Goal: Information Seeking & Learning: Learn about a topic

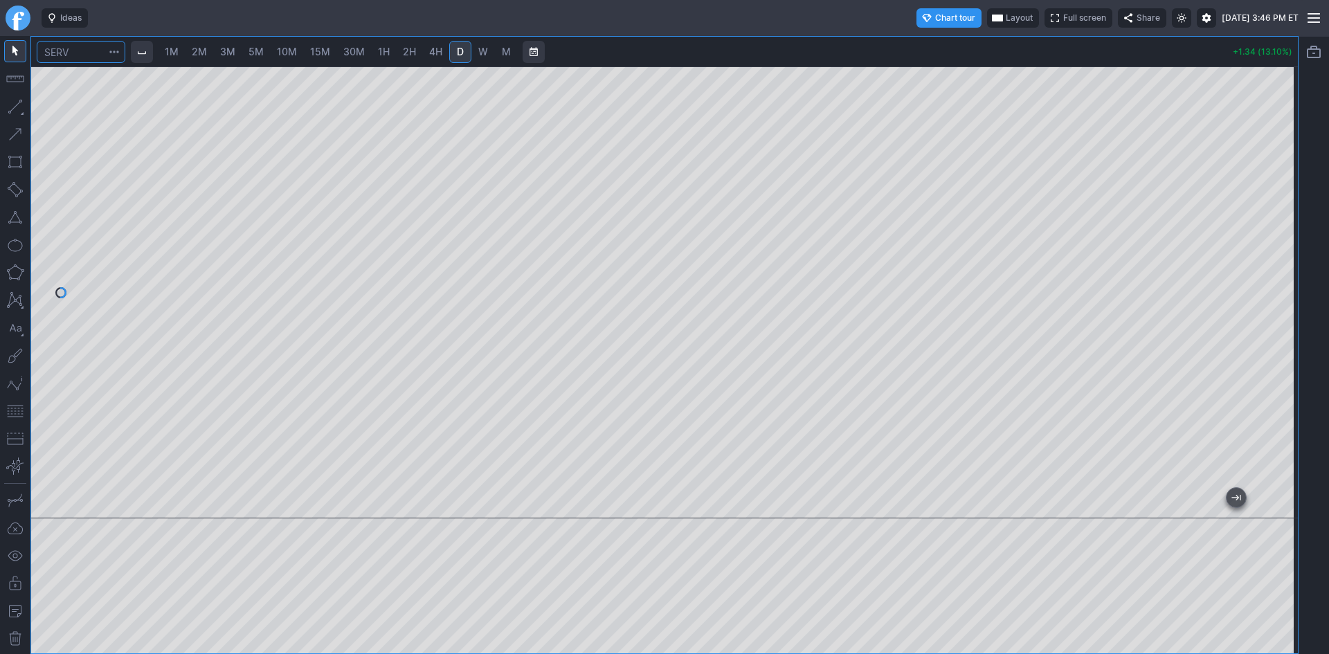
click at [82, 53] on input "Search" at bounding box center [81, 52] width 89 height 22
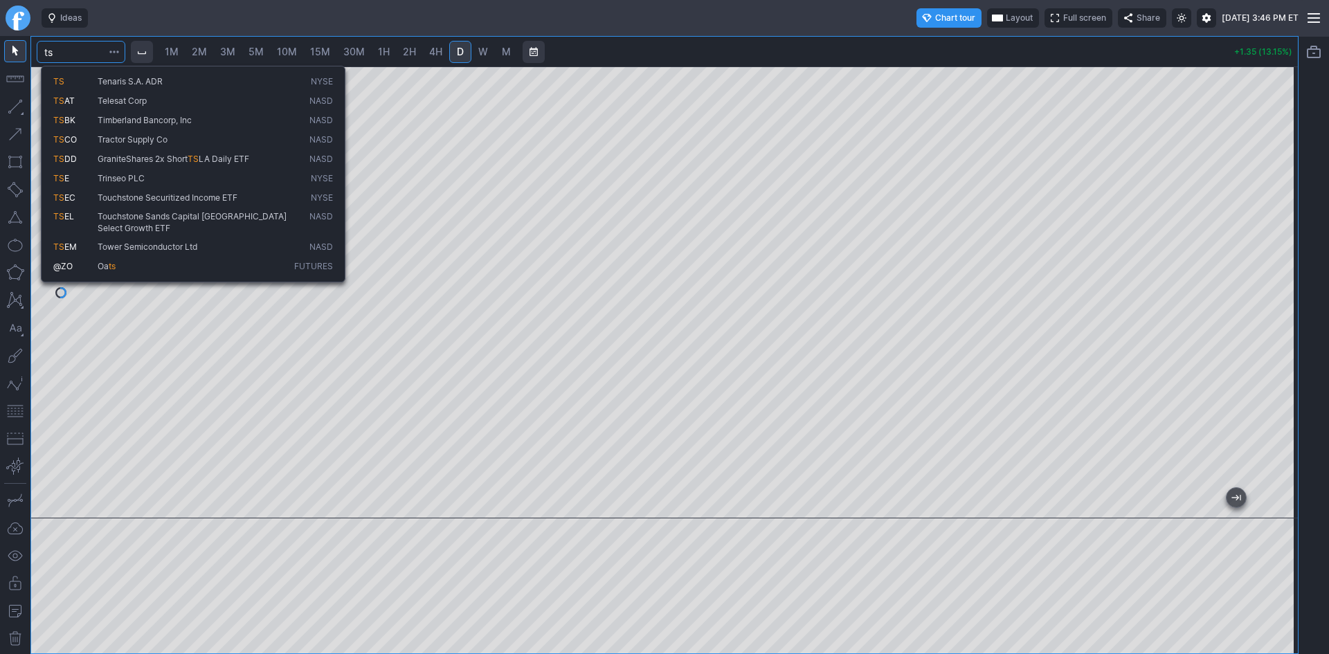
type input "t"
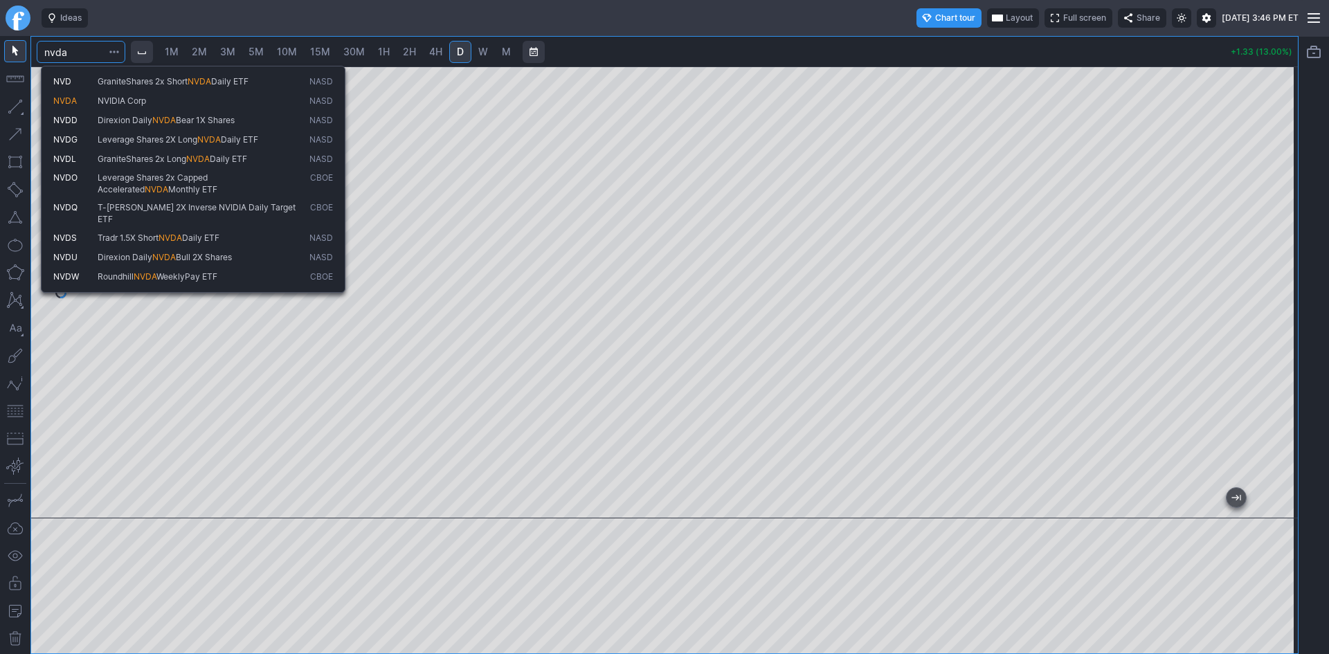
type input "nvda"
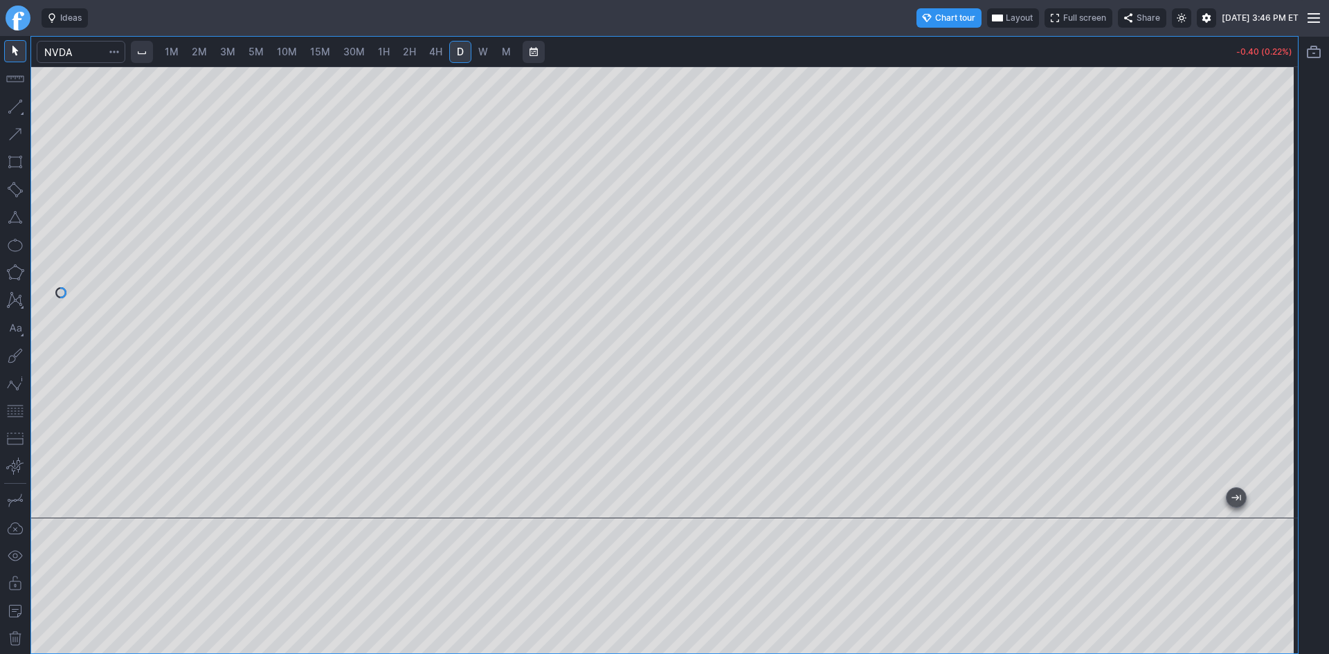
drag, startPoint x: 1288, startPoint y: 206, endPoint x: 1283, endPoint y: 158, distance: 48.7
click at [1283, 158] on div at bounding box center [1283, 288] width 29 height 417
click at [384, 54] on span "1H" at bounding box center [384, 52] width 12 height 12
drag, startPoint x: 1281, startPoint y: 211, endPoint x: 1276, endPoint y: 260, distance: 48.8
click at [1276, 259] on div at bounding box center [1283, 288] width 29 height 417
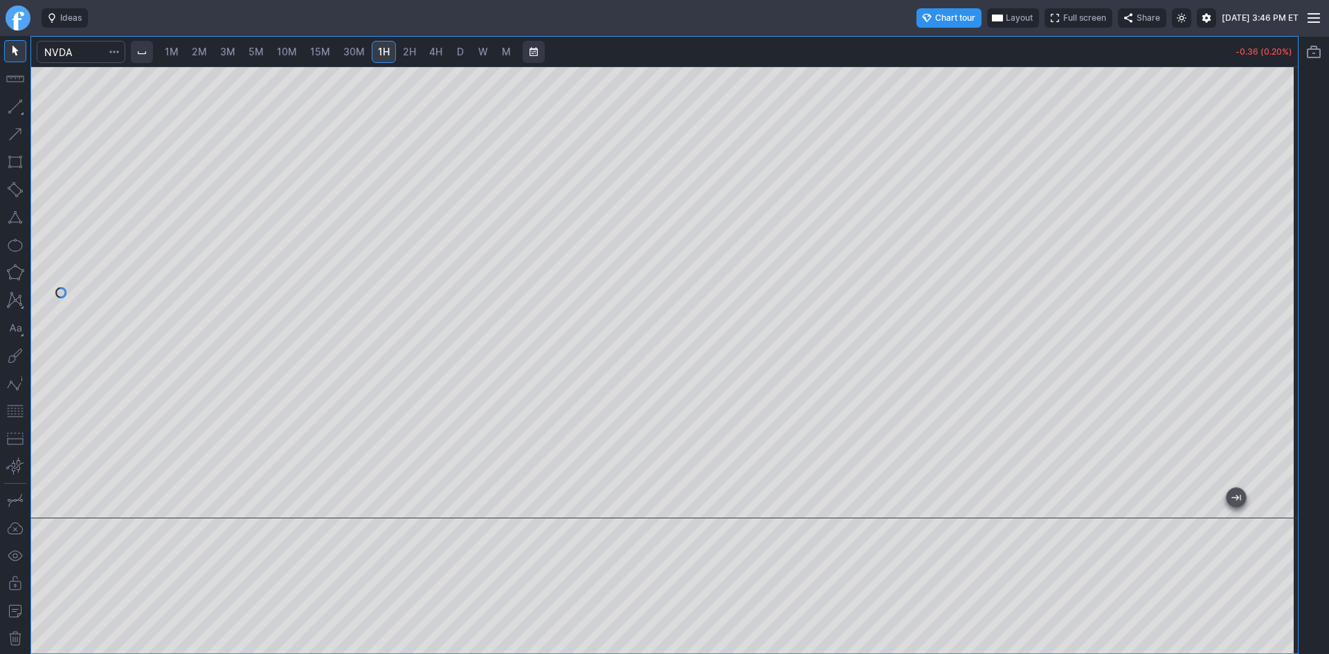
click at [20, 413] on button "button" at bounding box center [15, 411] width 22 height 22
drag, startPoint x: 1294, startPoint y: 191, endPoint x: 1285, endPoint y: 280, distance: 89.0
click at [1285, 280] on div at bounding box center [1283, 288] width 29 height 417
drag, startPoint x: 1285, startPoint y: 290, endPoint x: 1285, endPoint y: 310, distance: 20.1
click at [1285, 310] on div at bounding box center [1283, 288] width 29 height 417
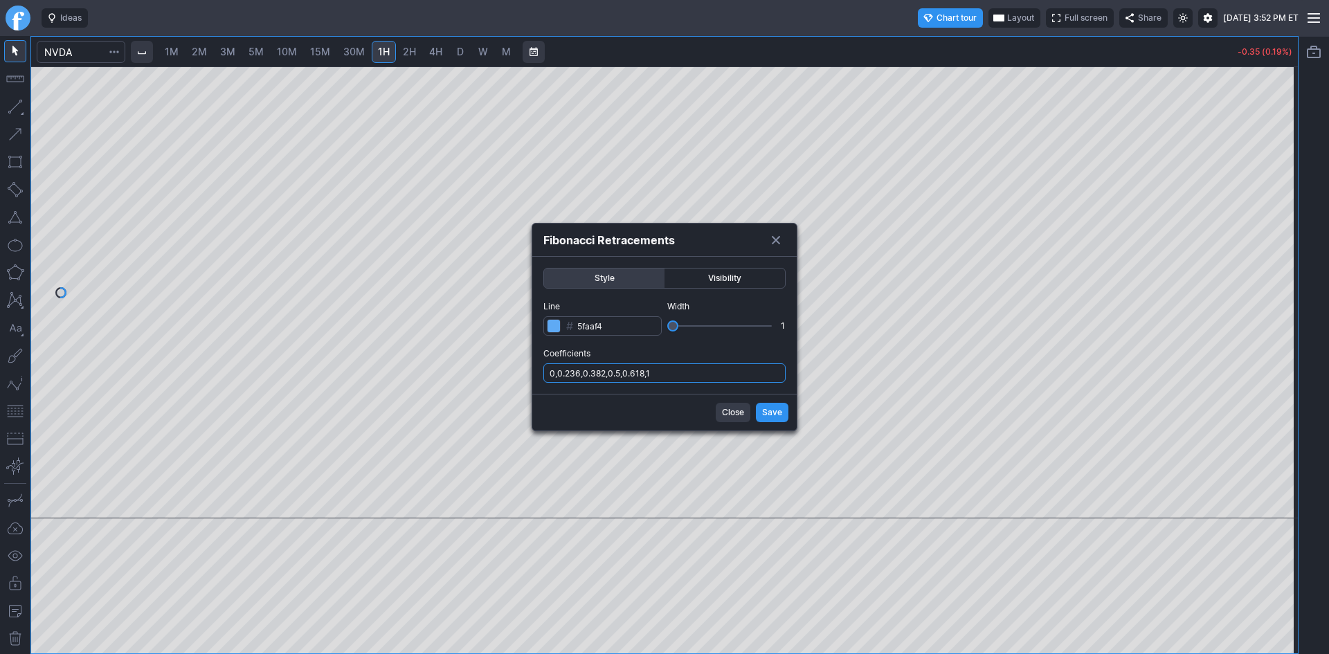
click at [738, 365] on input "0,0.236,0.382,0.5,0.618,1" at bounding box center [664, 372] width 242 height 19
type input "0,0.236,0.382,0.5,0.618,1,.786"
click at [768, 410] on span "Save" at bounding box center [772, 413] width 20 height 14
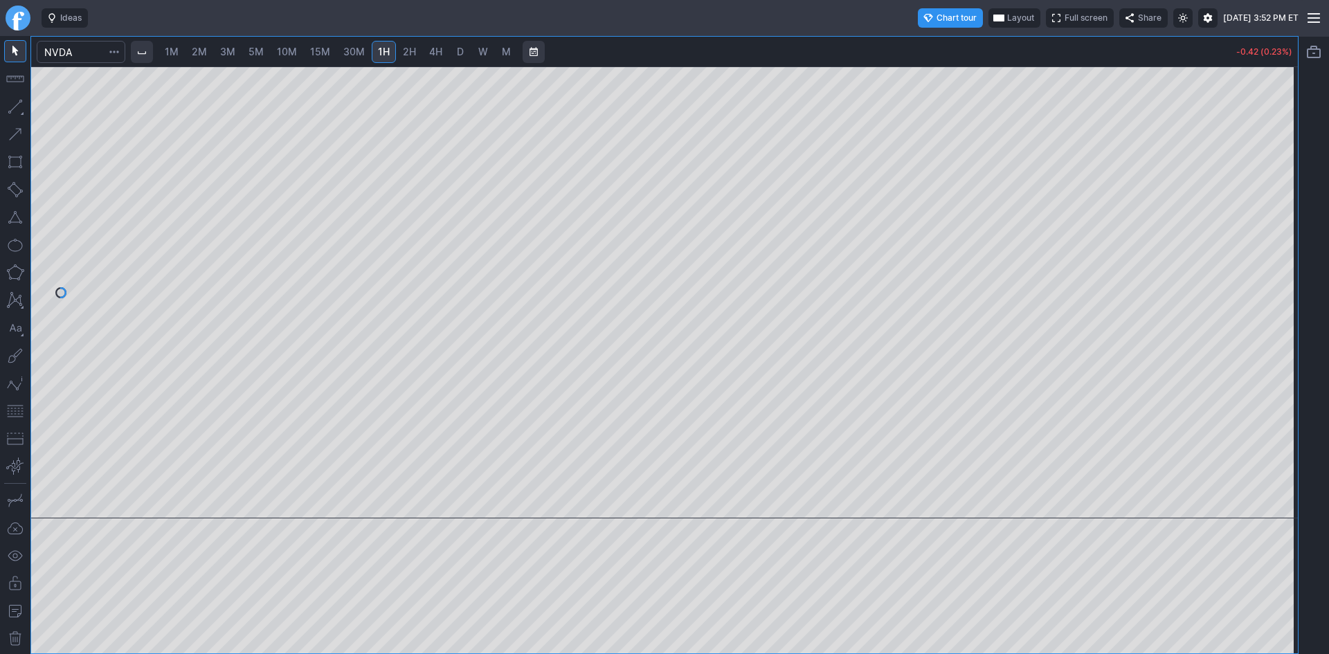
click at [282, 52] on span "10M" at bounding box center [287, 52] width 20 height 12
drag, startPoint x: 1286, startPoint y: 183, endPoint x: 1279, endPoint y: 270, distance: 86.8
click at [1279, 270] on div at bounding box center [1283, 288] width 29 height 417
click at [15, 407] on button "button" at bounding box center [15, 411] width 22 height 22
drag, startPoint x: 1286, startPoint y: 174, endPoint x: 1286, endPoint y: 188, distance: 13.8
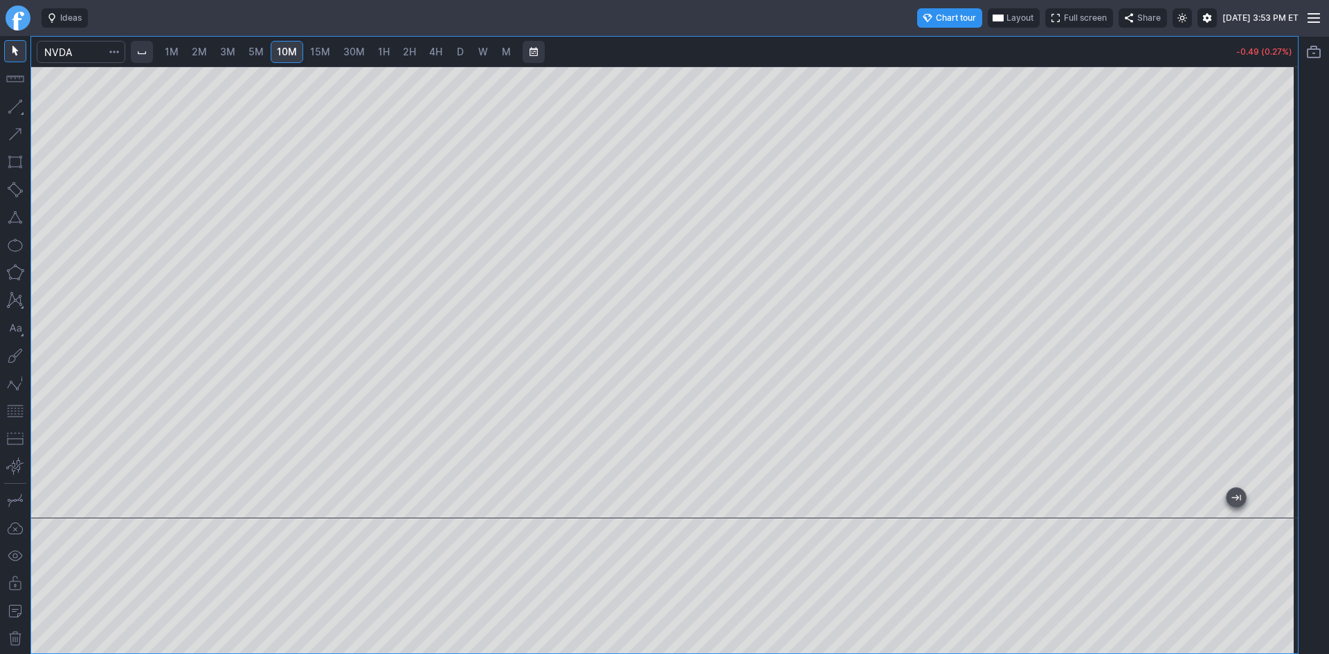
click at [1286, 188] on div at bounding box center [1283, 288] width 29 height 417
drag, startPoint x: 1283, startPoint y: 213, endPoint x: 1283, endPoint y: 199, distance: 13.2
click at [1283, 199] on div at bounding box center [1283, 288] width 29 height 417
drag, startPoint x: 1279, startPoint y: 187, endPoint x: 1279, endPoint y: 199, distance: 12.5
click at [1279, 199] on div at bounding box center [1283, 288] width 29 height 417
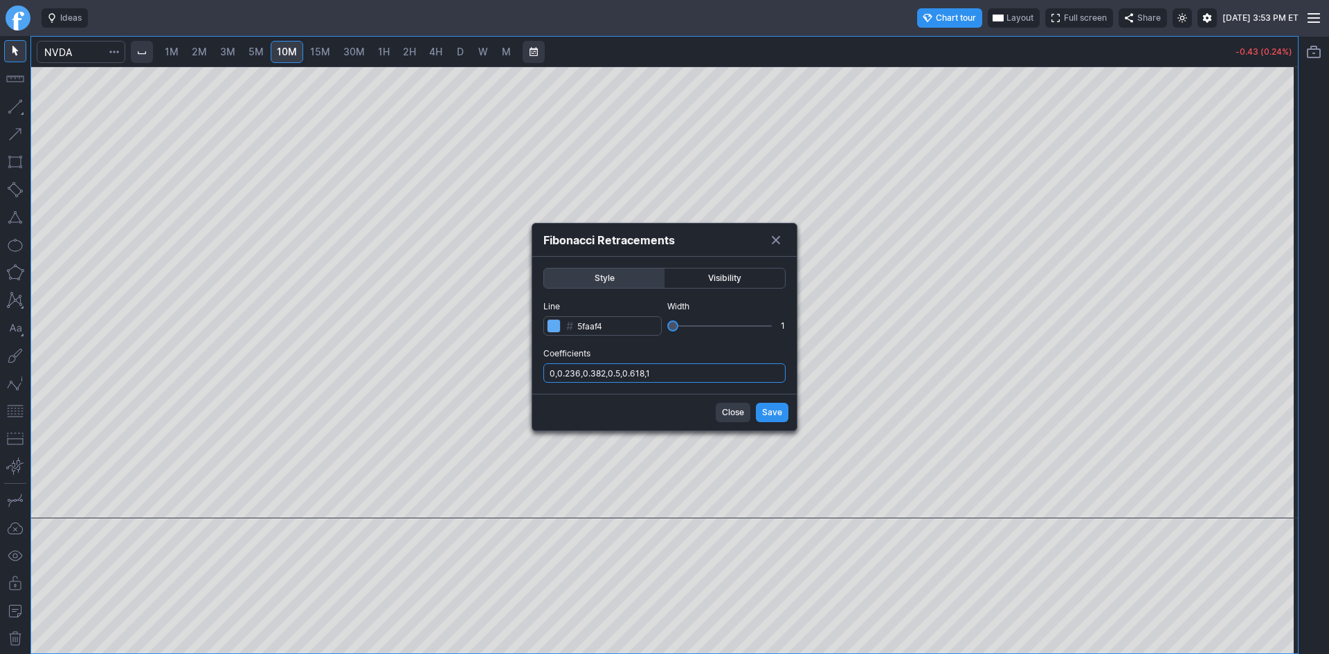
click at [685, 367] on input "0,0.236,0.382,0.5,0.618,1" at bounding box center [664, 372] width 242 height 19
type input "0,0.236,0.382,0.5,0.618,1,.786"
click at [770, 408] on span "Save" at bounding box center [772, 413] width 20 height 14
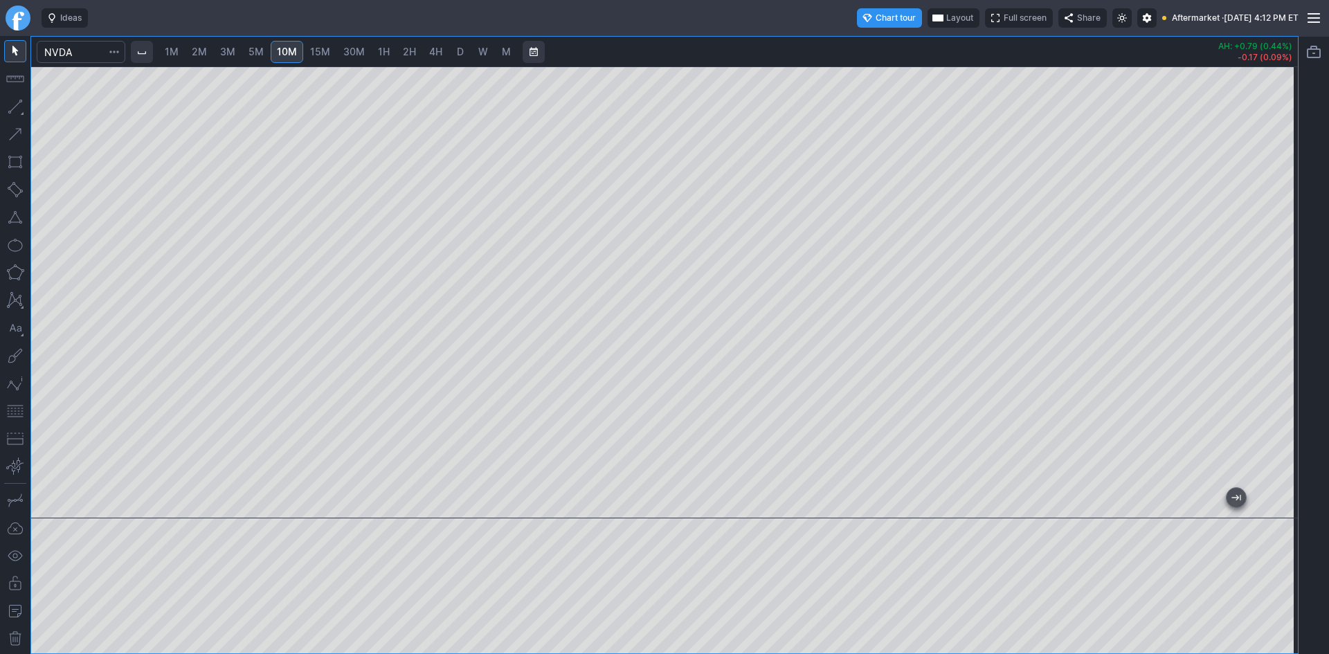
drag, startPoint x: 1282, startPoint y: 357, endPoint x: 1289, endPoint y: 234, distance: 123.4
click at [1289, 234] on div at bounding box center [1283, 288] width 29 height 417
drag, startPoint x: 1274, startPoint y: 276, endPoint x: 1278, endPoint y: 246, distance: 30.0
click at [1278, 246] on div at bounding box center [1283, 288] width 29 height 417
click at [261, 51] on span "5M" at bounding box center [256, 52] width 15 height 12
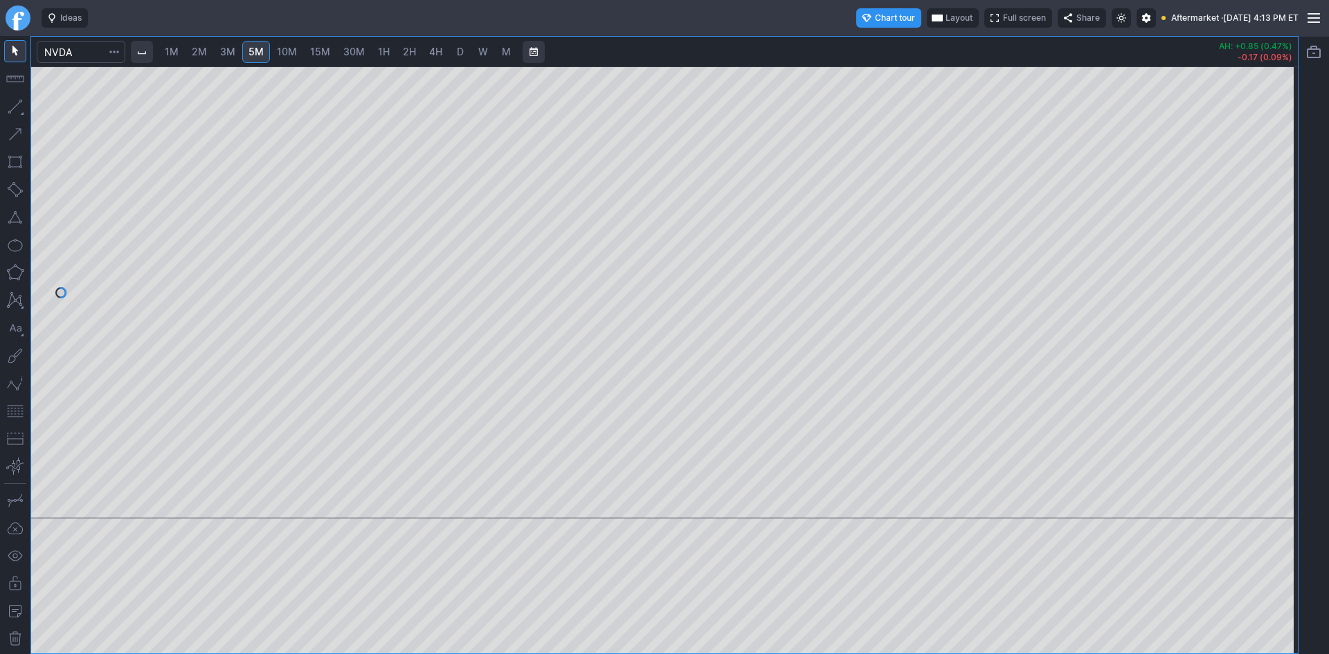
click at [1207, 201] on div at bounding box center [664, 292] width 1267 height 452
drag, startPoint x: 1288, startPoint y: 234, endPoint x: 1285, endPoint y: 291, distance: 57.5
click at [1285, 291] on div at bounding box center [1283, 288] width 29 height 417
click at [14, 407] on button "button" at bounding box center [15, 411] width 22 height 22
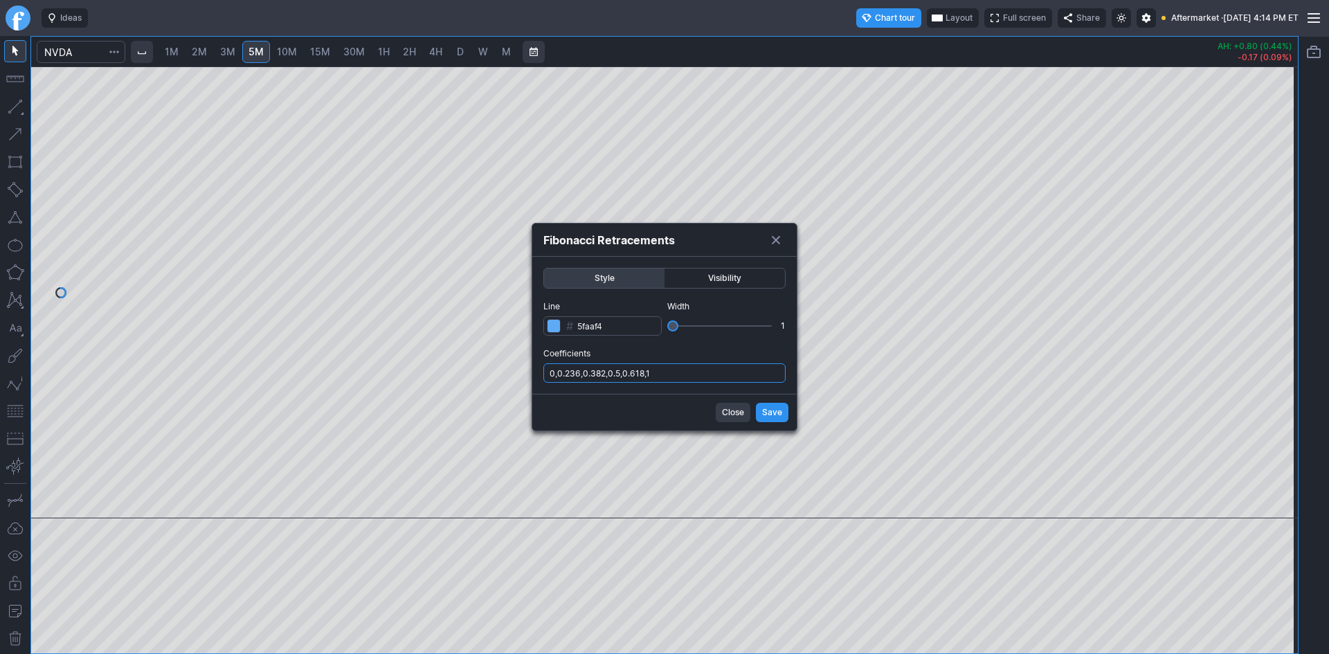
click at [706, 372] on input "0,0.236,0.382,0.5,0.618,1" at bounding box center [664, 372] width 242 height 19
type input "0,0.236,0.382,0.5,0.618,1,.786"
click at [770, 414] on span "Save" at bounding box center [772, 413] width 20 height 14
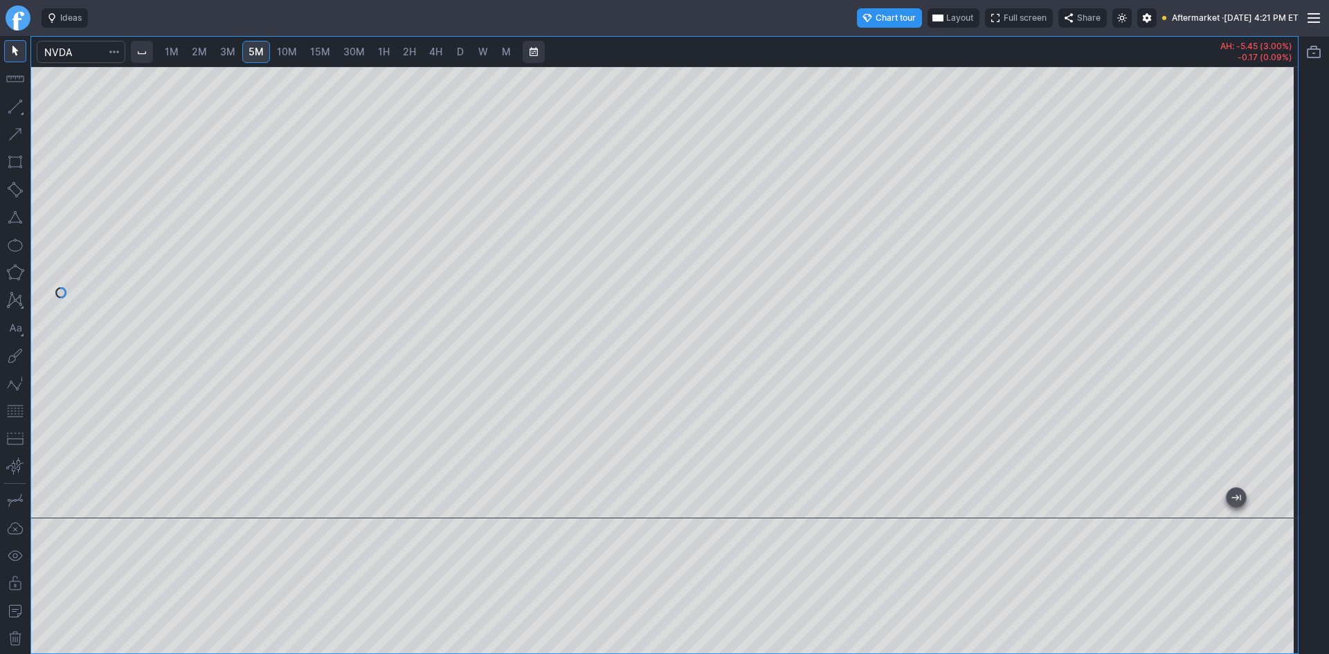
click at [1261, 316] on div at bounding box center [664, 292] width 1267 height 452
drag, startPoint x: 1293, startPoint y: 314, endPoint x: 1292, endPoint y: 268, distance: 46.4
click at [1292, 268] on div at bounding box center [1283, 288] width 29 height 417
drag, startPoint x: 1276, startPoint y: 287, endPoint x: 1270, endPoint y: 323, distance: 37.2
click at [1270, 323] on div at bounding box center [1283, 288] width 29 height 417
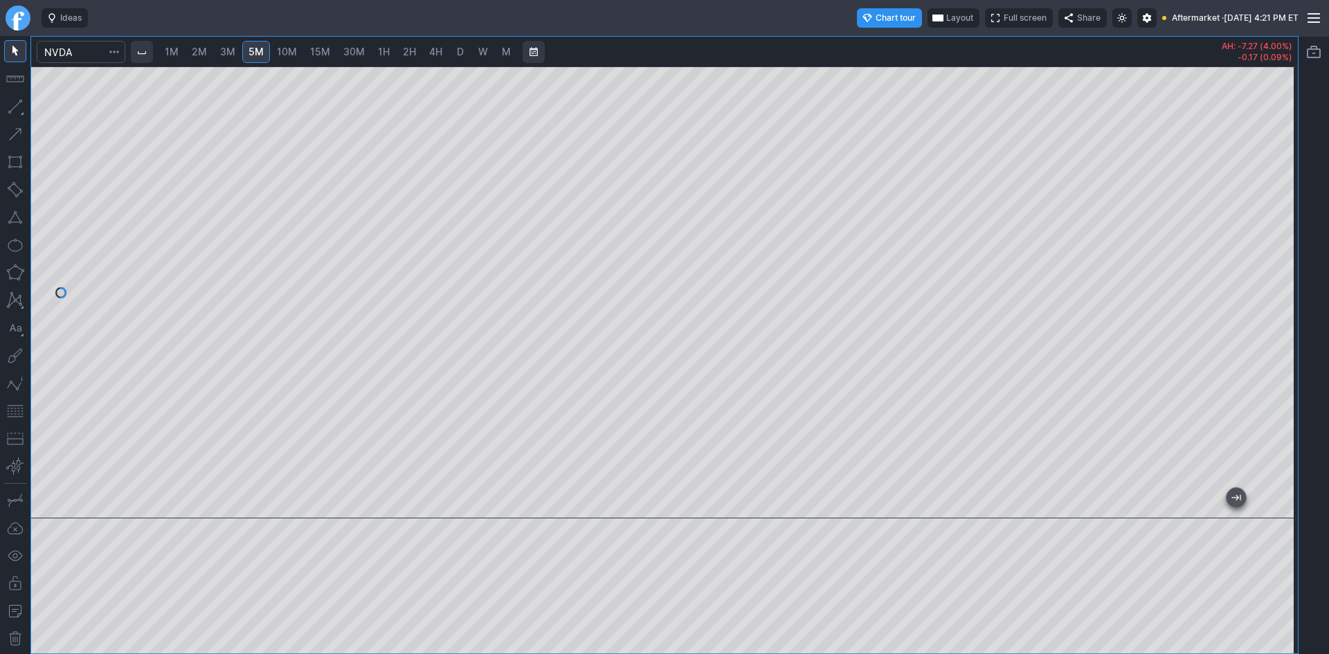
drag, startPoint x: 1279, startPoint y: 316, endPoint x: 1279, endPoint y: 336, distance: 19.4
click at [1279, 336] on div at bounding box center [1283, 288] width 29 height 417
drag, startPoint x: 1303, startPoint y: 237, endPoint x: 1293, endPoint y: 291, distance: 54.2
click at [1293, 291] on div "1M 2M 3M 5M 10M 15M 30M 1H 2H 4H D W M AH: -7.61 (4.19%) -0.17 (0.09%)" at bounding box center [664, 345] width 1329 height 618
drag, startPoint x: 1276, startPoint y: 278, endPoint x: 1270, endPoint y: 309, distance: 31.8
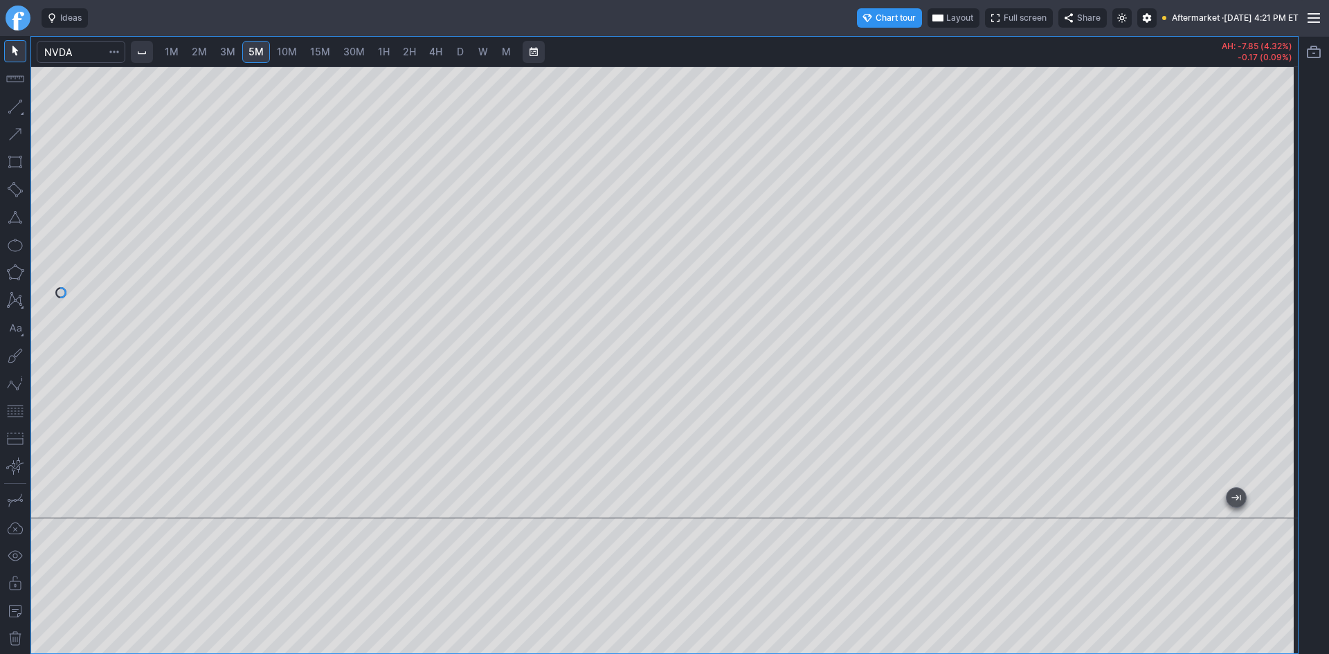
click at [1270, 309] on div at bounding box center [1283, 288] width 29 height 417
drag, startPoint x: 1287, startPoint y: 277, endPoint x: 1288, endPoint y: 314, distance: 37.4
click at [1288, 314] on div at bounding box center [1283, 288] width 29 height 417
